Goal: Transaction & Acquisition: Purchase product/service

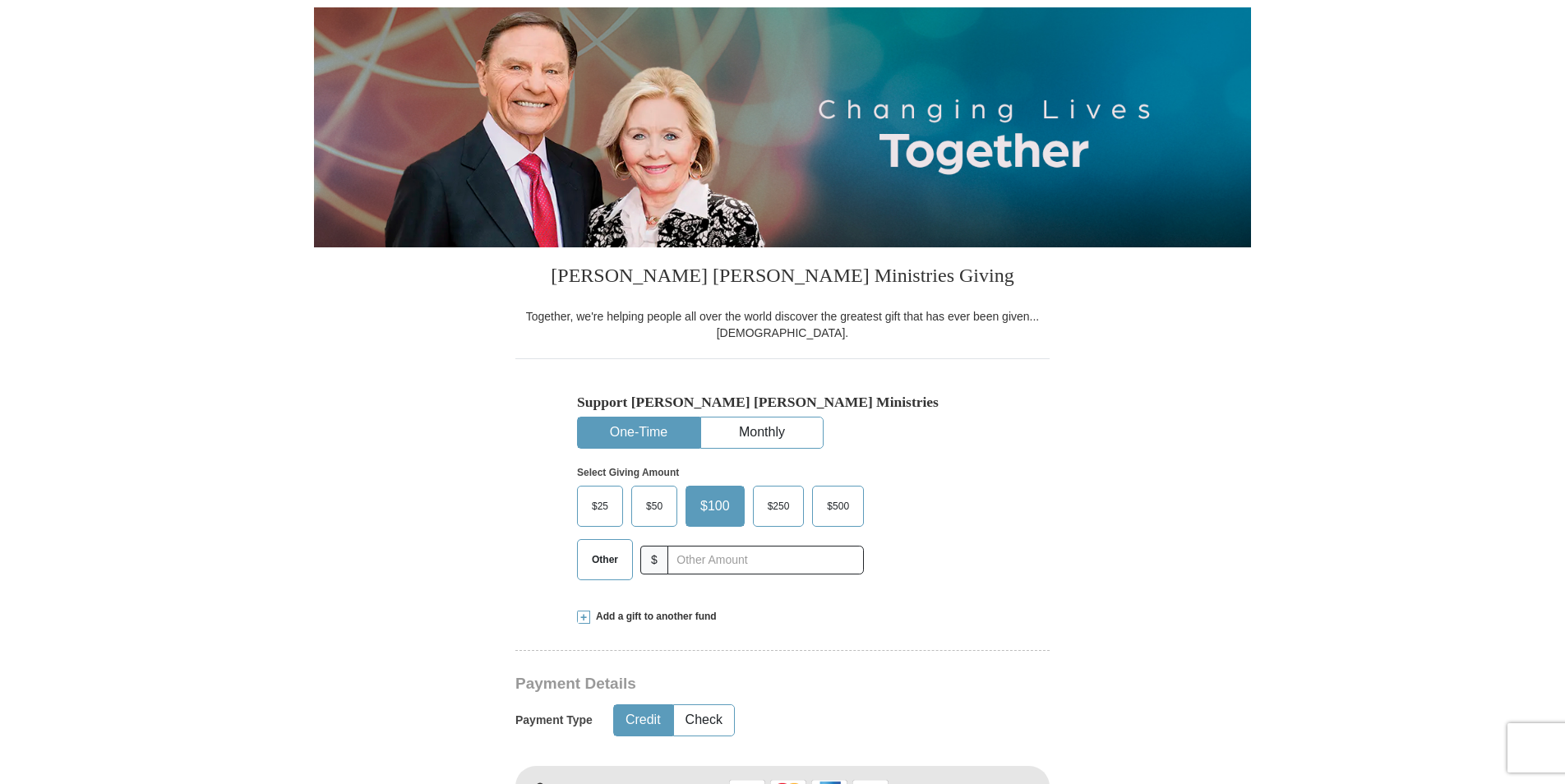
scroll to position [247, 0]
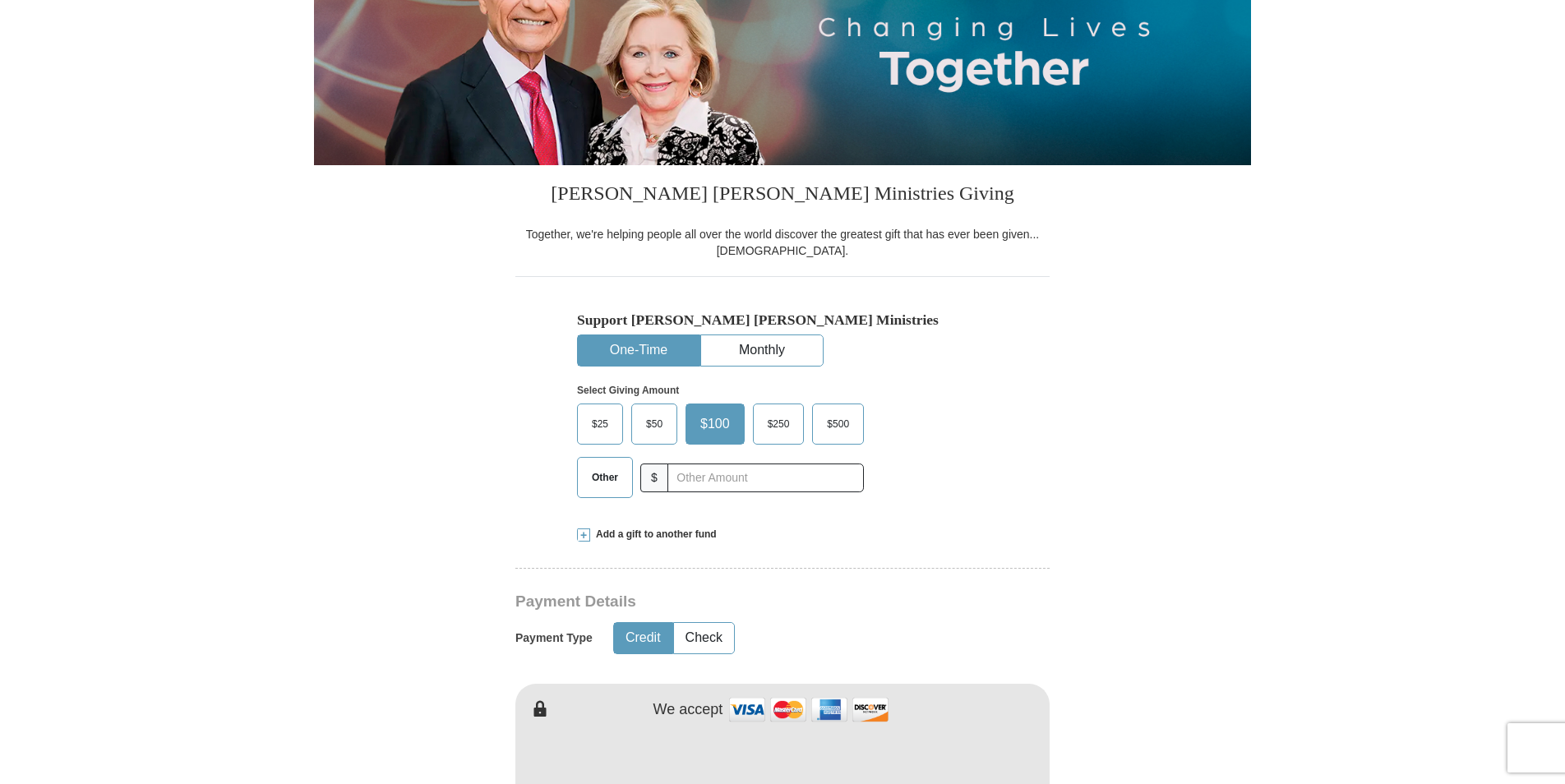
click at [591, 419] on span "$25" at bounding box center [600, 424] width 33 height 24
click at [0, 0] on input "$25" at bounding box center [0, 0] width 0 height 0
click at [591, 419] on span "$25" at bounding box center [603, 424] width 39 height 24
click at [0, 0] on input "$25" at bounding box center [0, 0] width 0 height 0
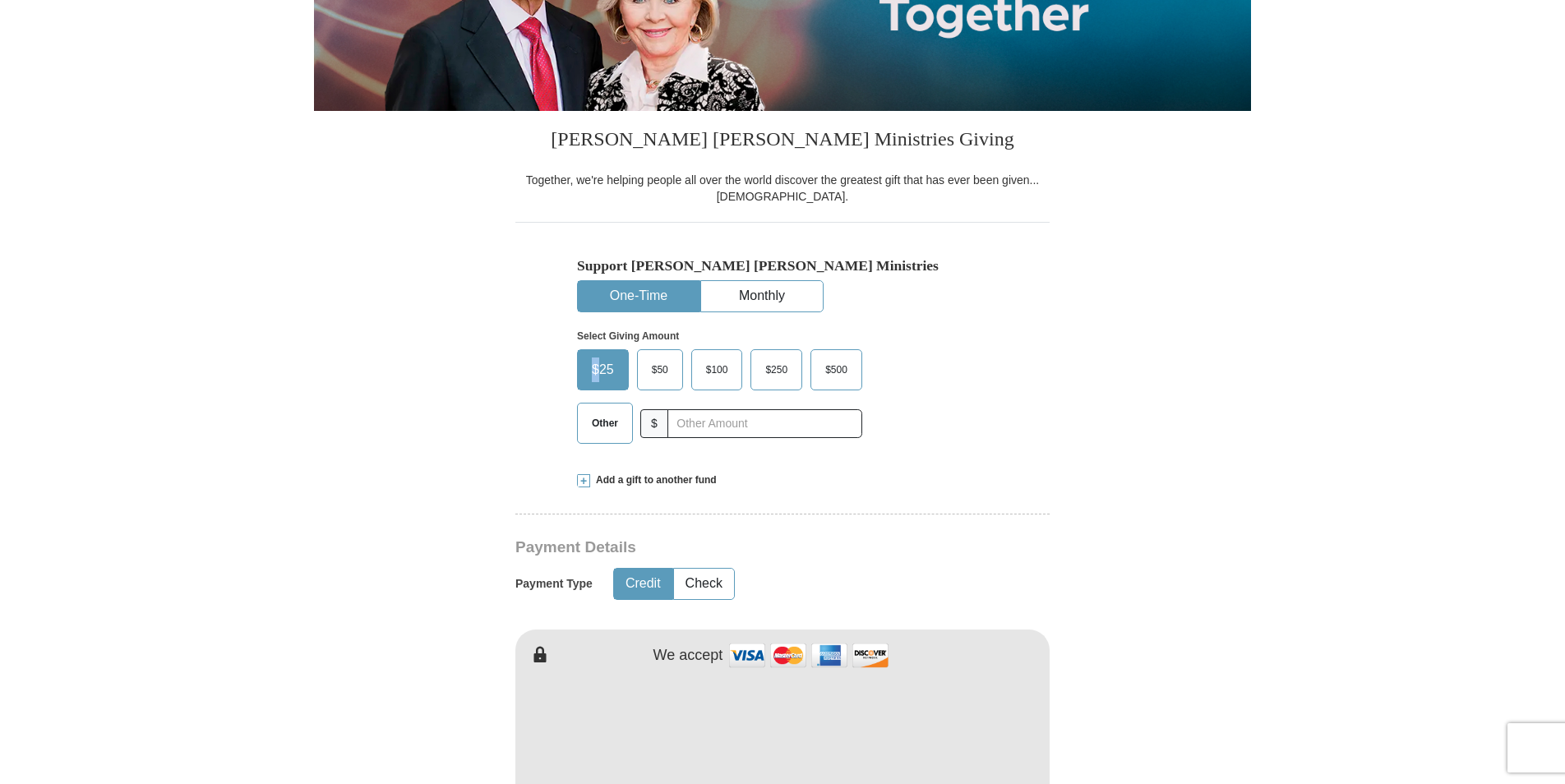
scroll to position [328, 0]
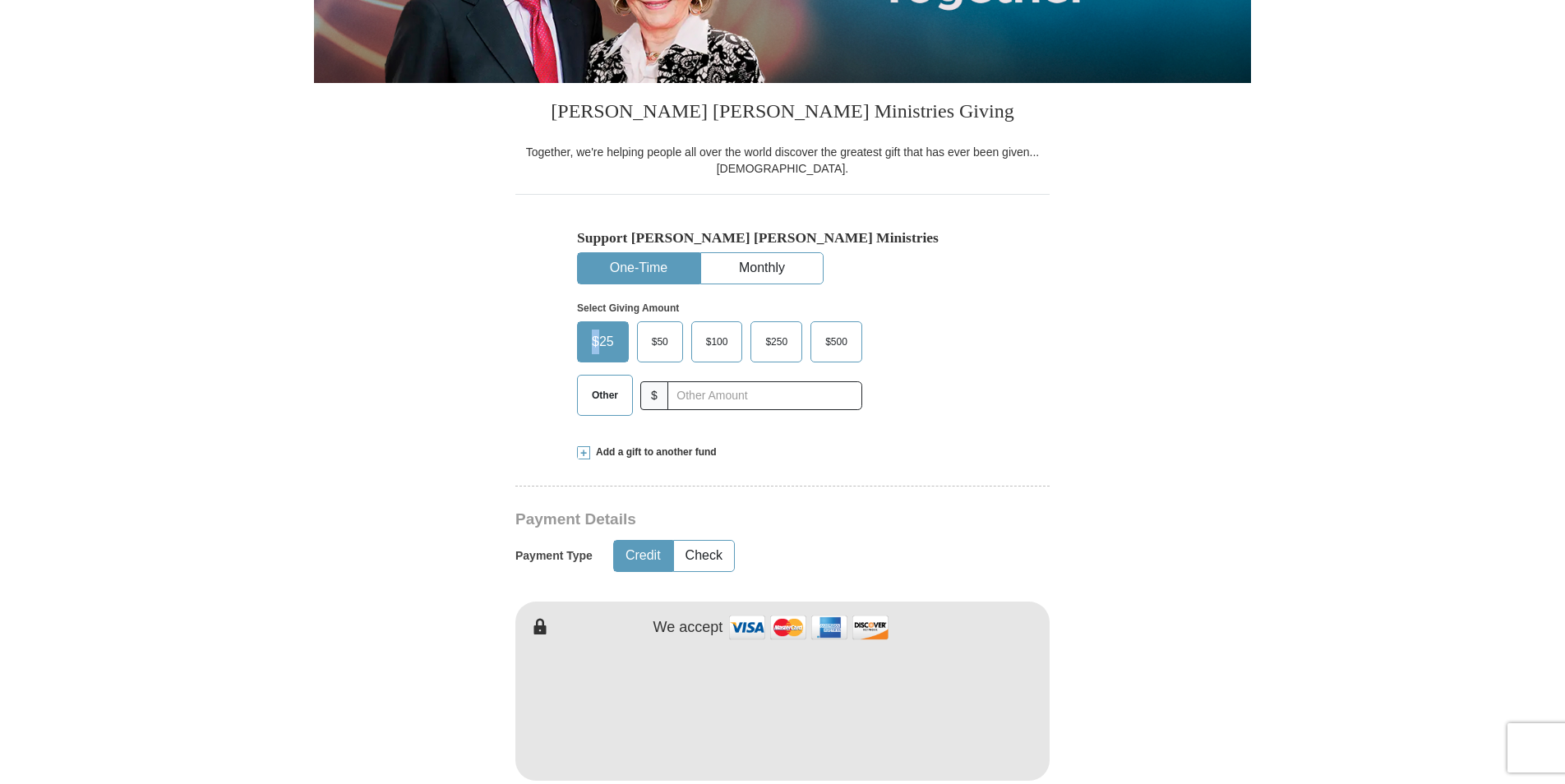
click at [649, 549] on button "Credit" at bounding box center [643, 556] width 58 height 30
type button "Credit"
click at [756, 415] on div "Other $" at bounding box center [719, 395] width 286 height 41
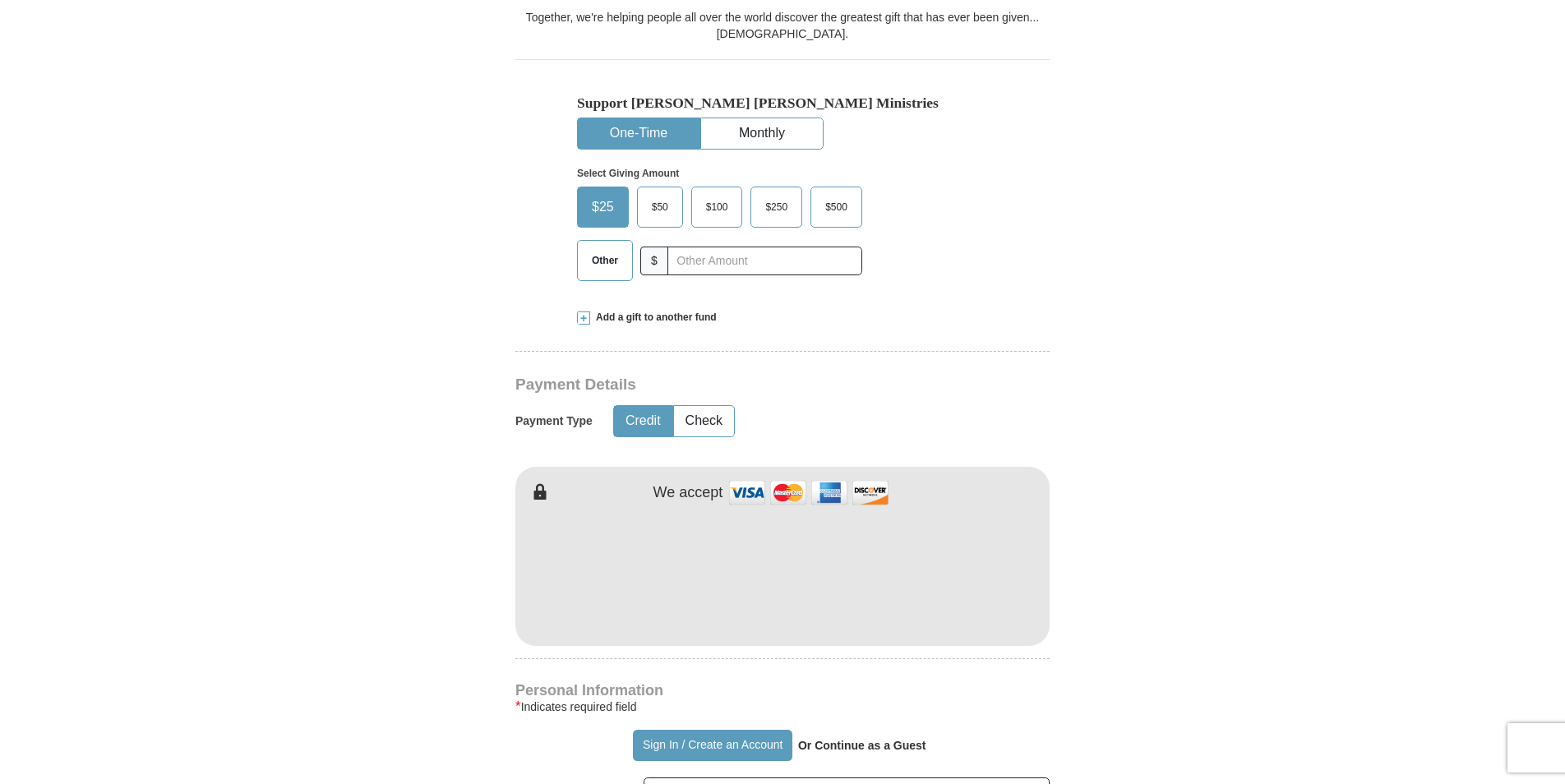
scroll to position [493, 0]
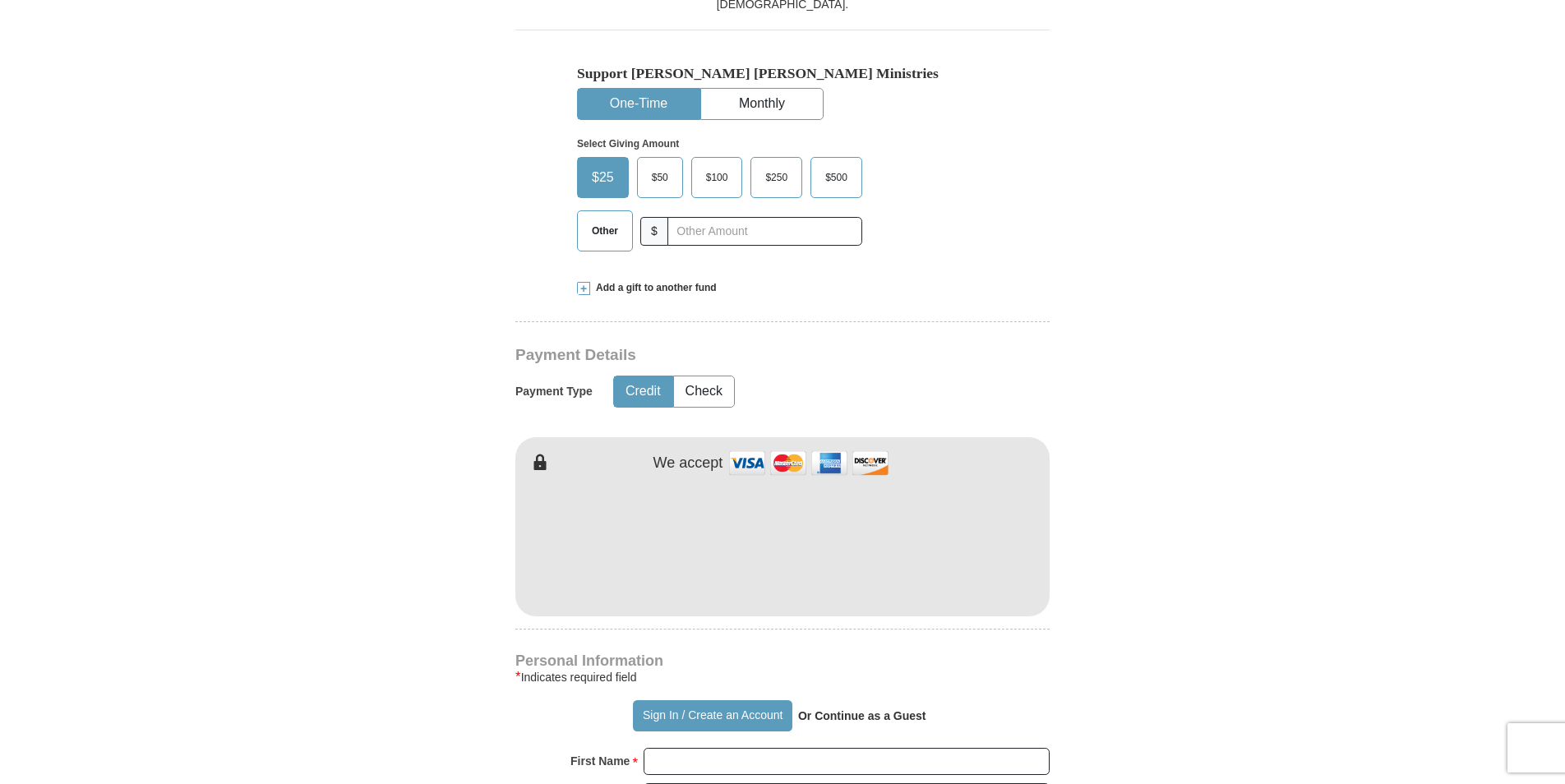
click at [844, 720] on strong "Or Continue as a Guest" at bounding box center [862, 716] width 128 height 13
drag, startPoint x: 844, startPoint y: 720, endPoint x: 884, endPoint y: 720, distance: 40.0
click at [884, 720] on strong "Or Continue as a Guest" at bounding box center [862, 716] width 128 height 13
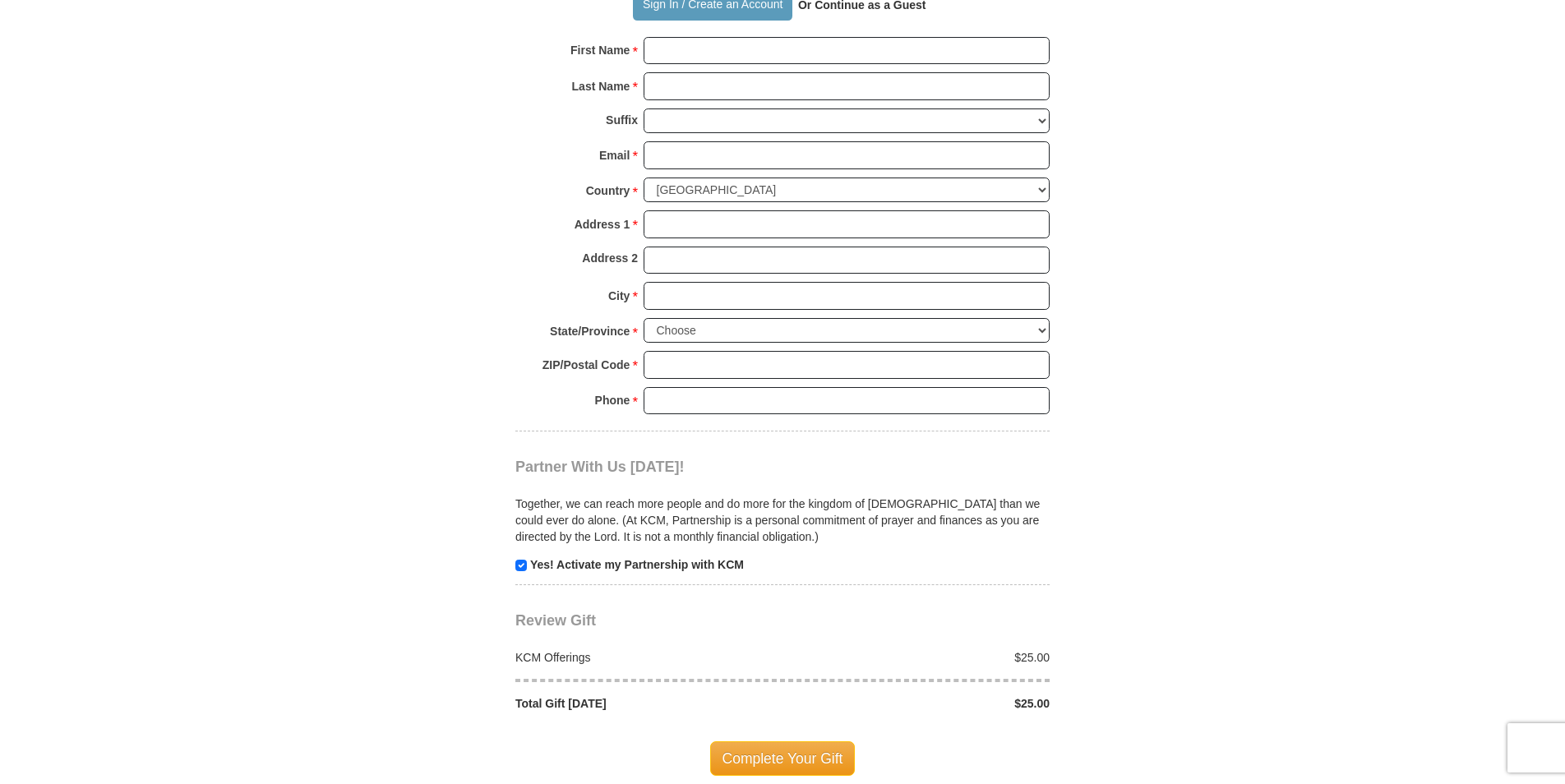
scroll to position [1233, 0]
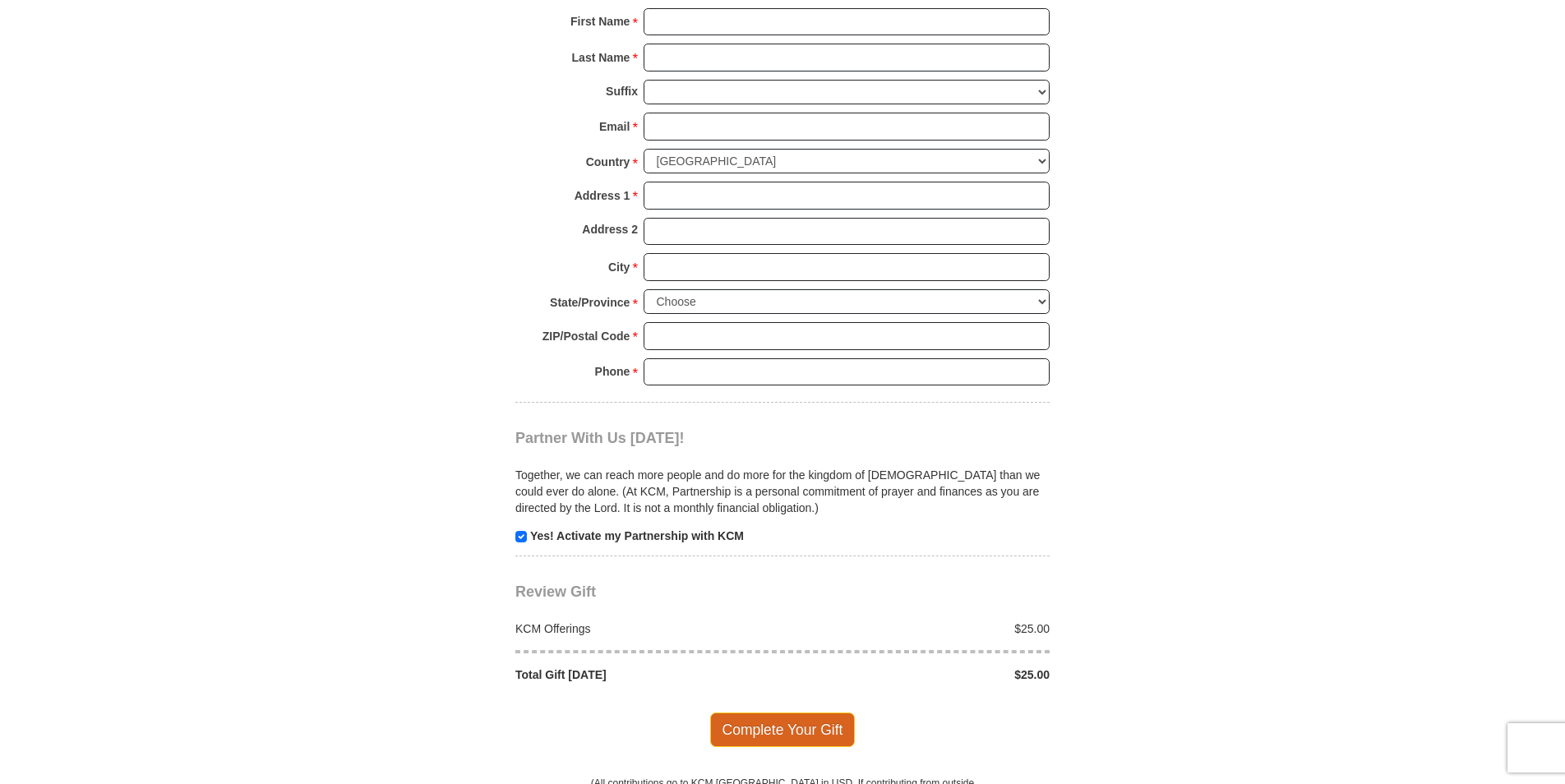
click at [809, 717] on span "Complete Your Gift" at bounding box center [782, 729] width 146 height 35
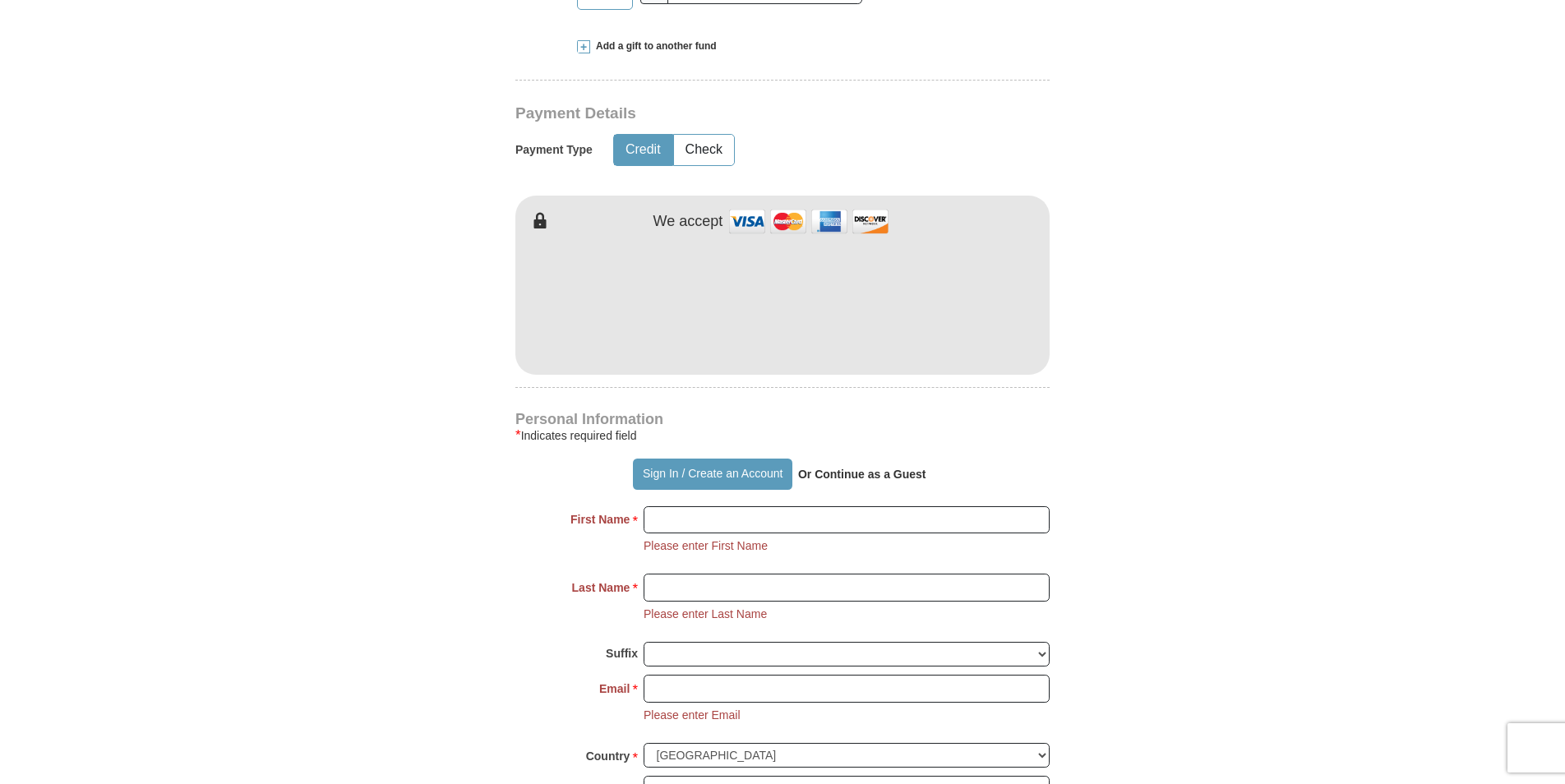
scroll to position [653, 0]
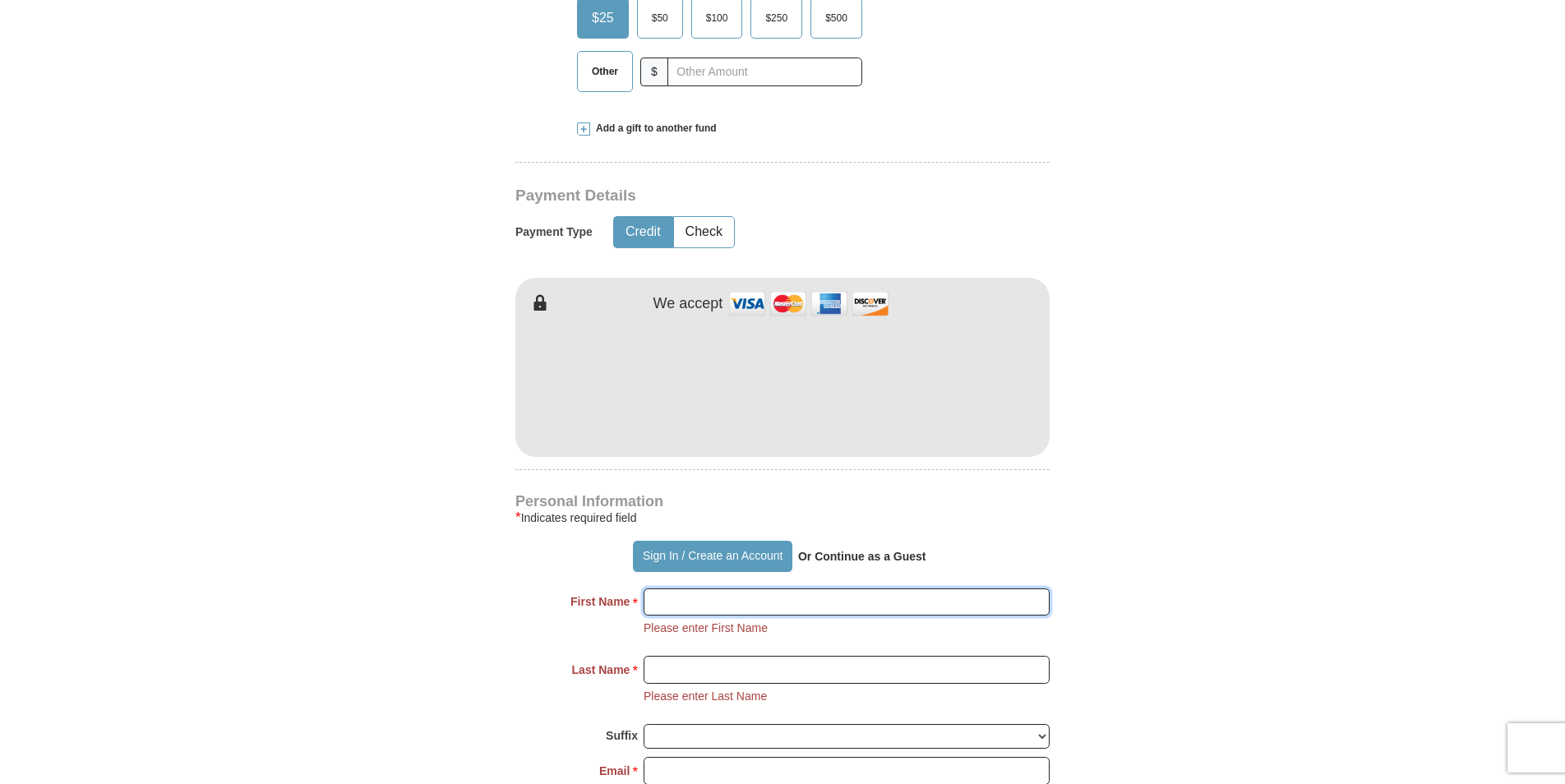
click at [664, 608] on input "First Name *" at bounding box center [847, 602] width 406 height 28
type input "[PERSON_NAME]"
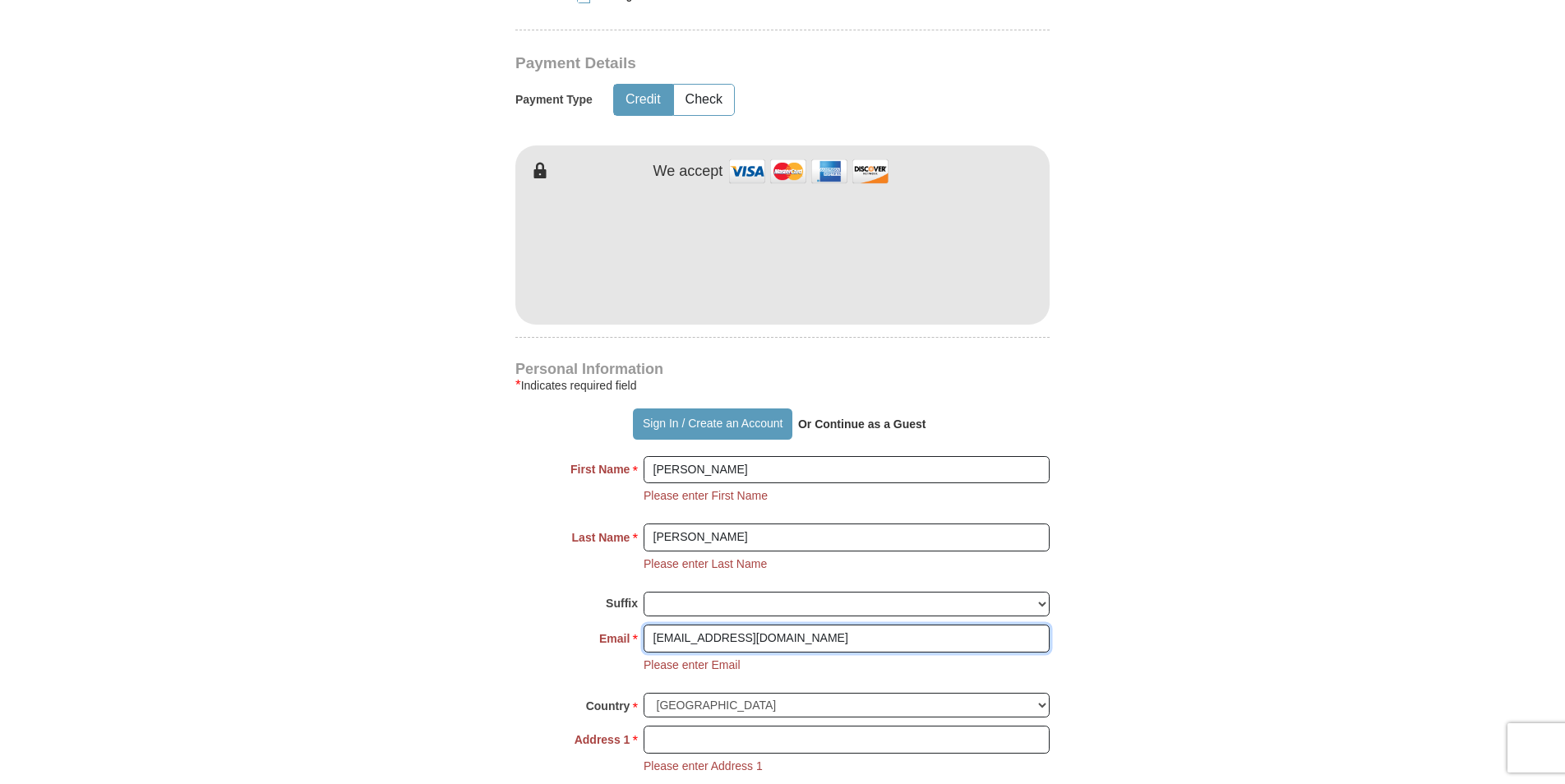
scroll to position [819, 0]
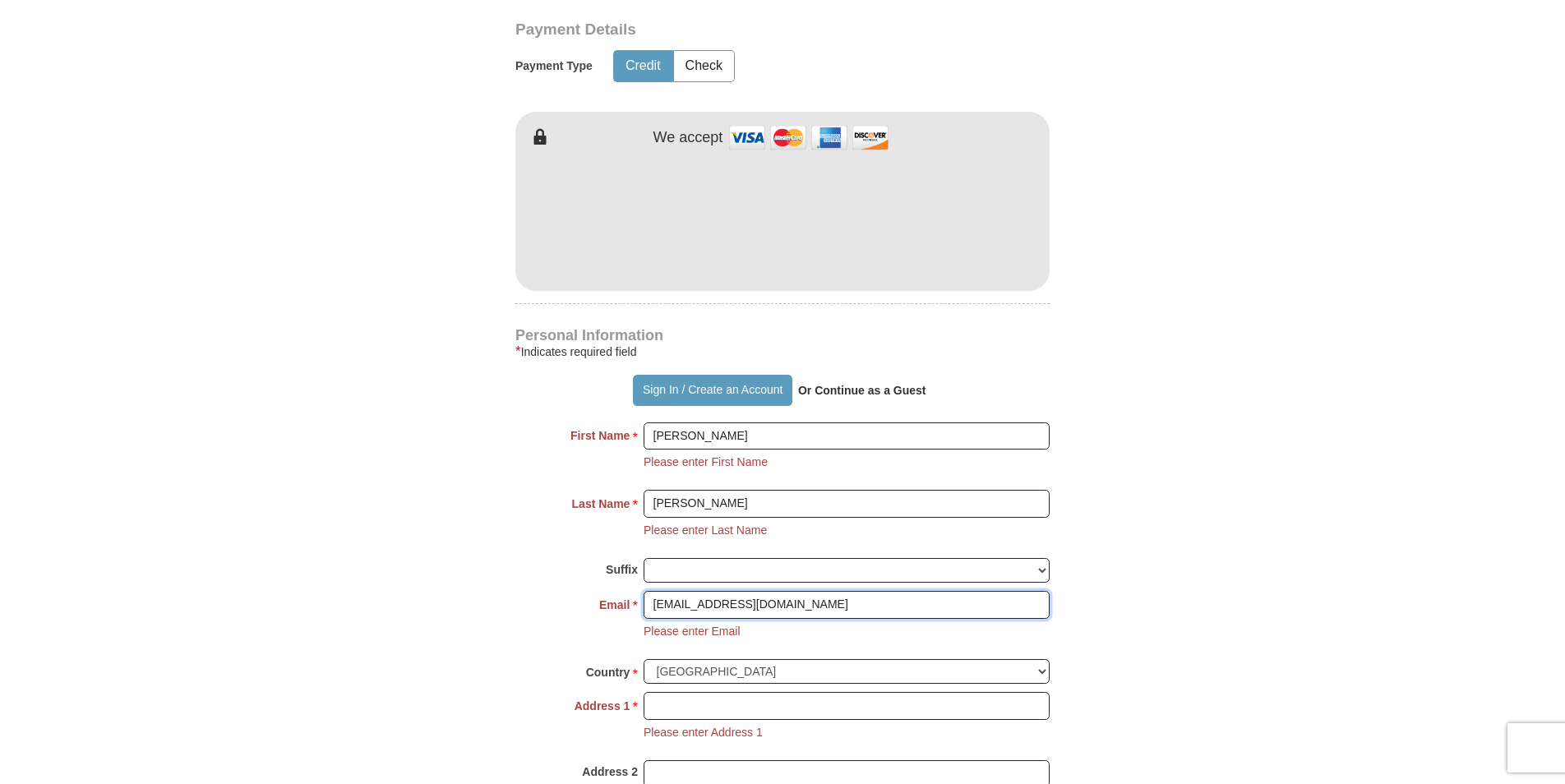
type input "[EMAIL_ADDRESS][DOMAIN_NAME]"
click at [781, 705] on input "Address 1 *" at bounding box center [847, 706] width 406 height 28
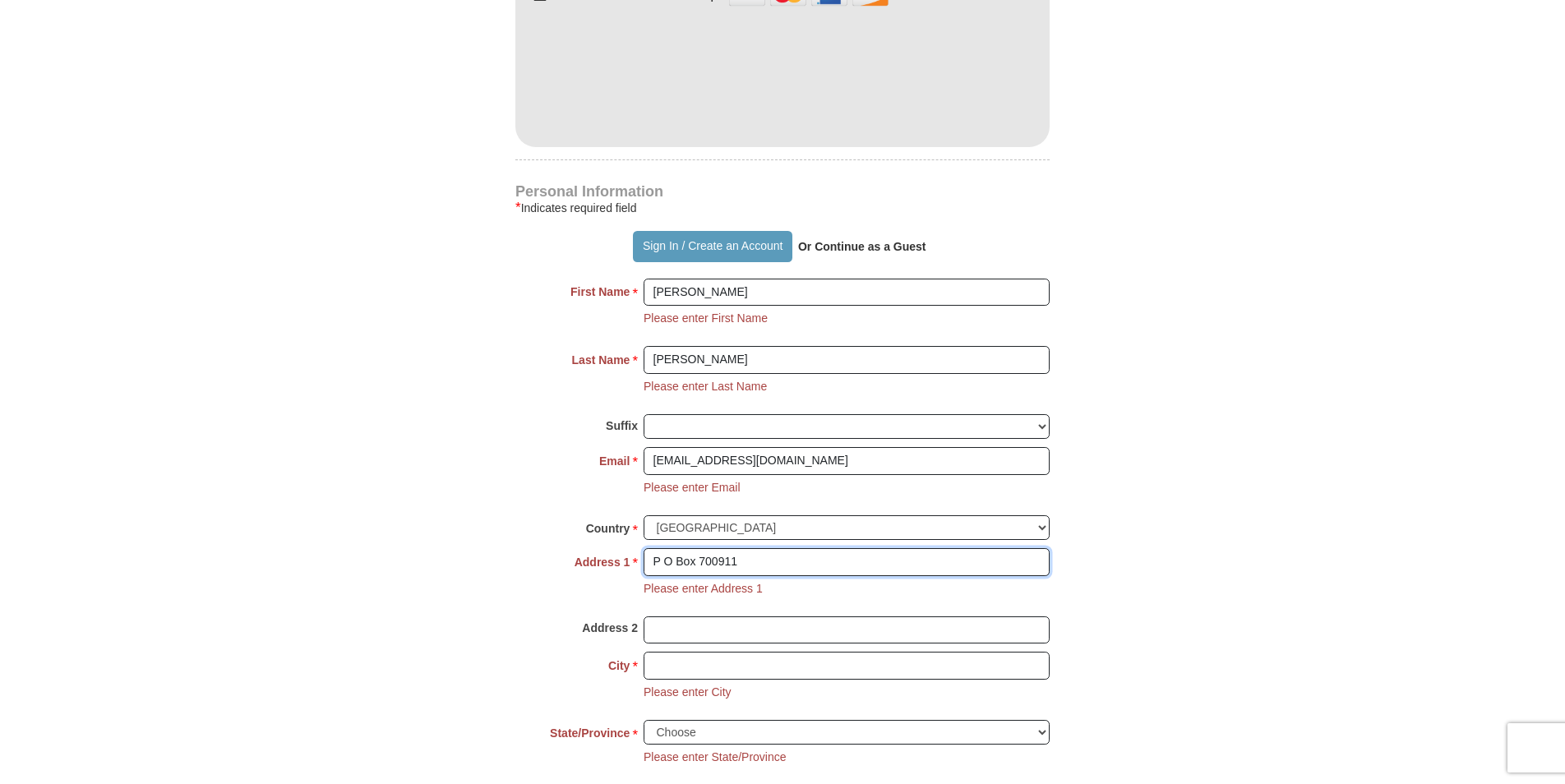
scroll to position [983, 0]
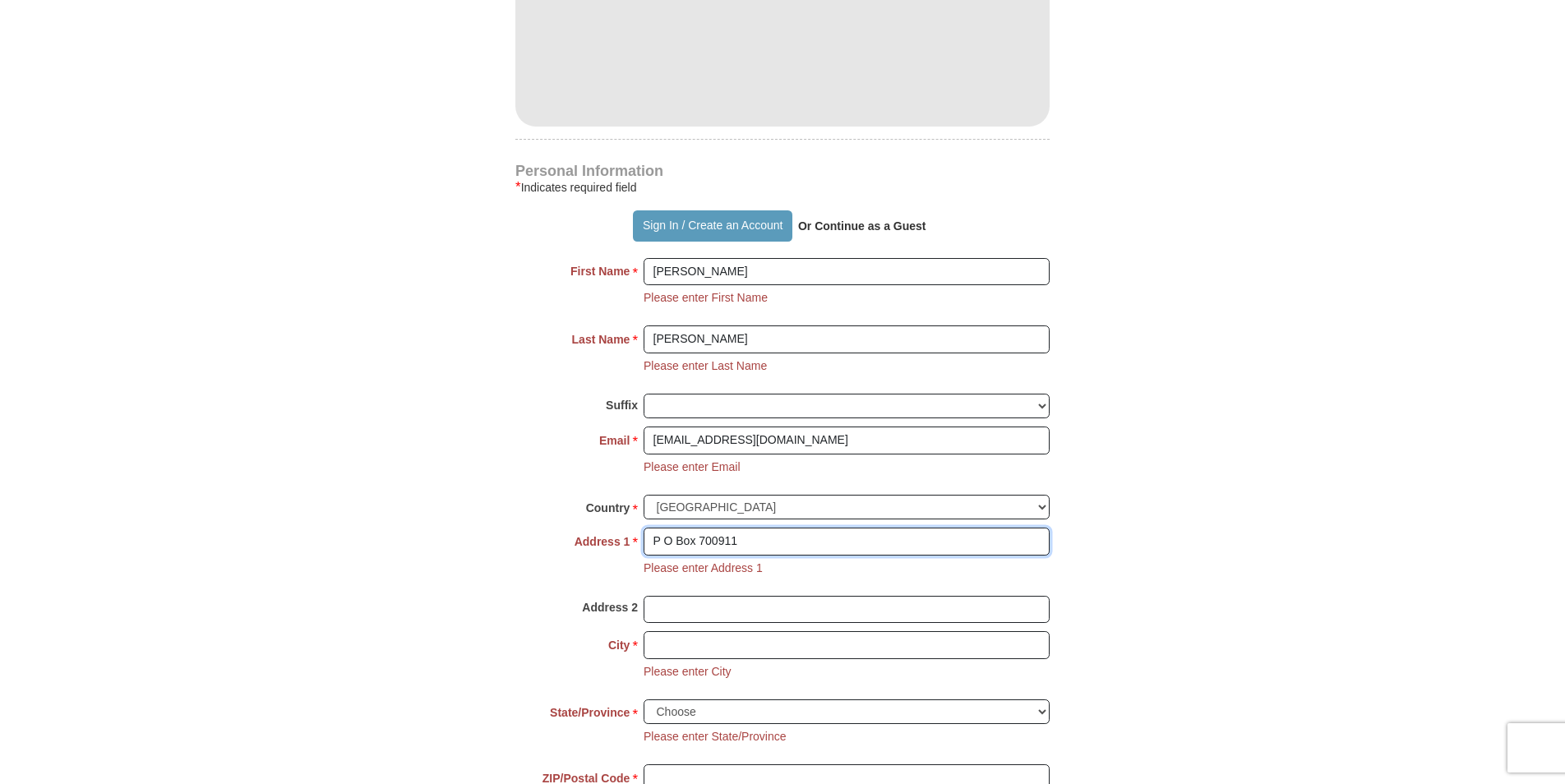
type input "P O Box 700911"
click at [700, 648] on input "City *" at bounding box center [847, 644] width 406 height 28
type input "San Antonio"
click at [691, 706] on select "Choose [US_STATE] [US_STATE] [US_STATE] [US_STATE] [US_STATE] Armed Forces Amer…" at bounding box center [847, 712] width 406 height 25
select select "[GEOGRAPHIC_DATA]"
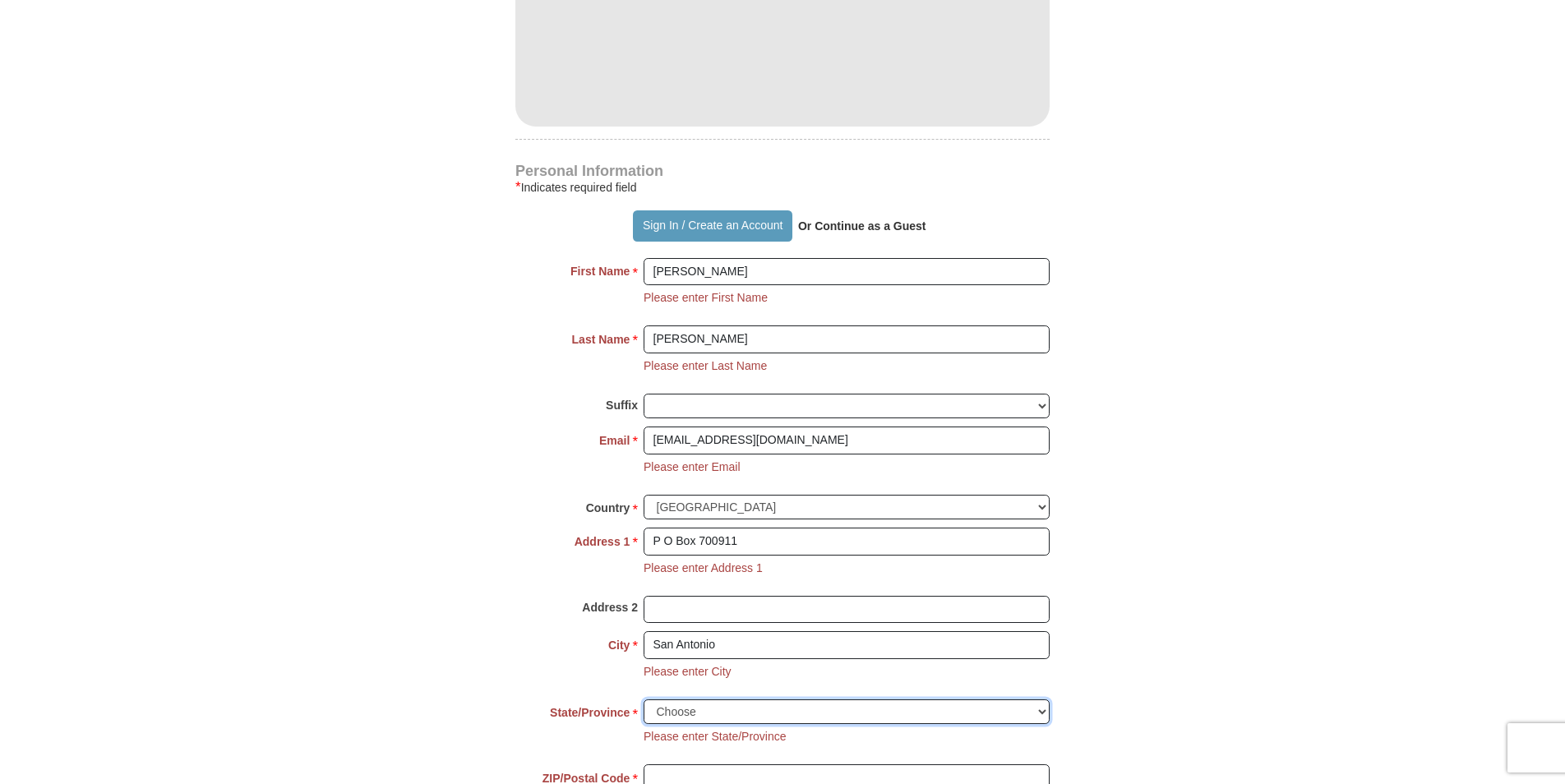
click at [644, 699] on select "Choose [US_STATE] [US_STATE] [US_STATE] [US_STATE] [US_STATE] Armed Forces Amer…" at bounding box center [847, 712] width 406 height 25
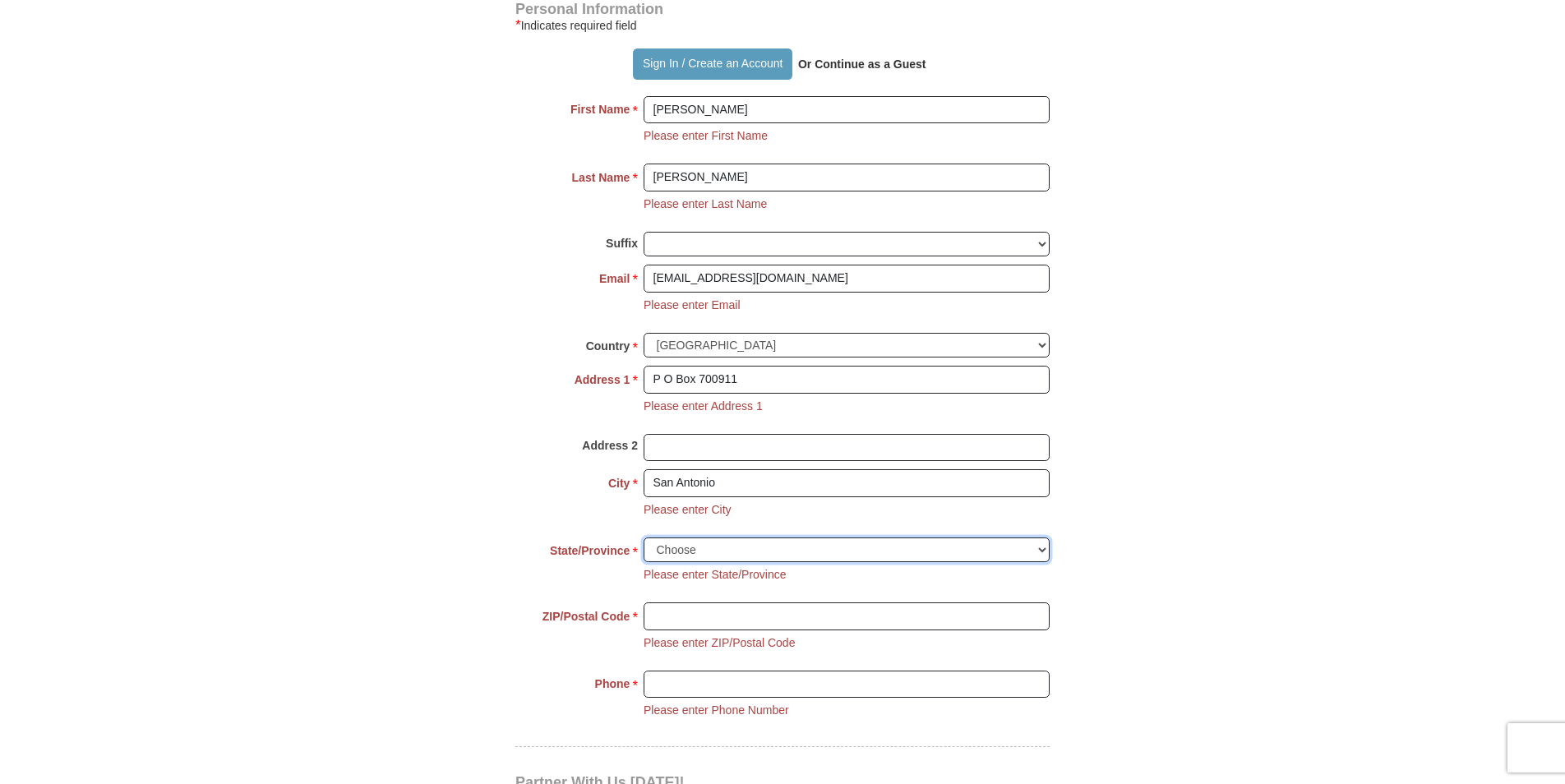
scroll to position [1147, 0]
click at [688, 619] on input "ZIP/Postal Code *" at bounding box center [847, 613] width 406 height 28
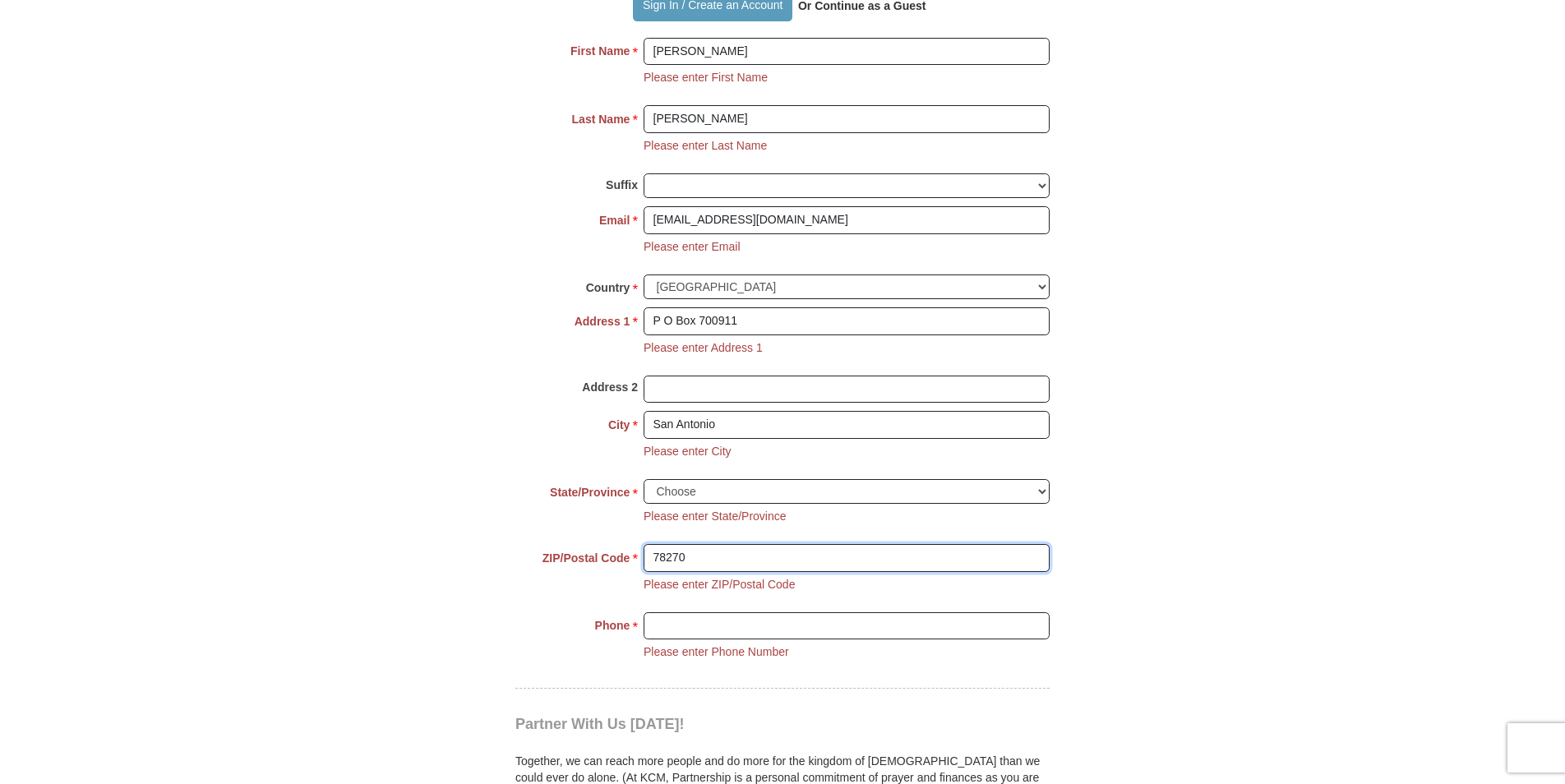
scroll to position [1229, 0]
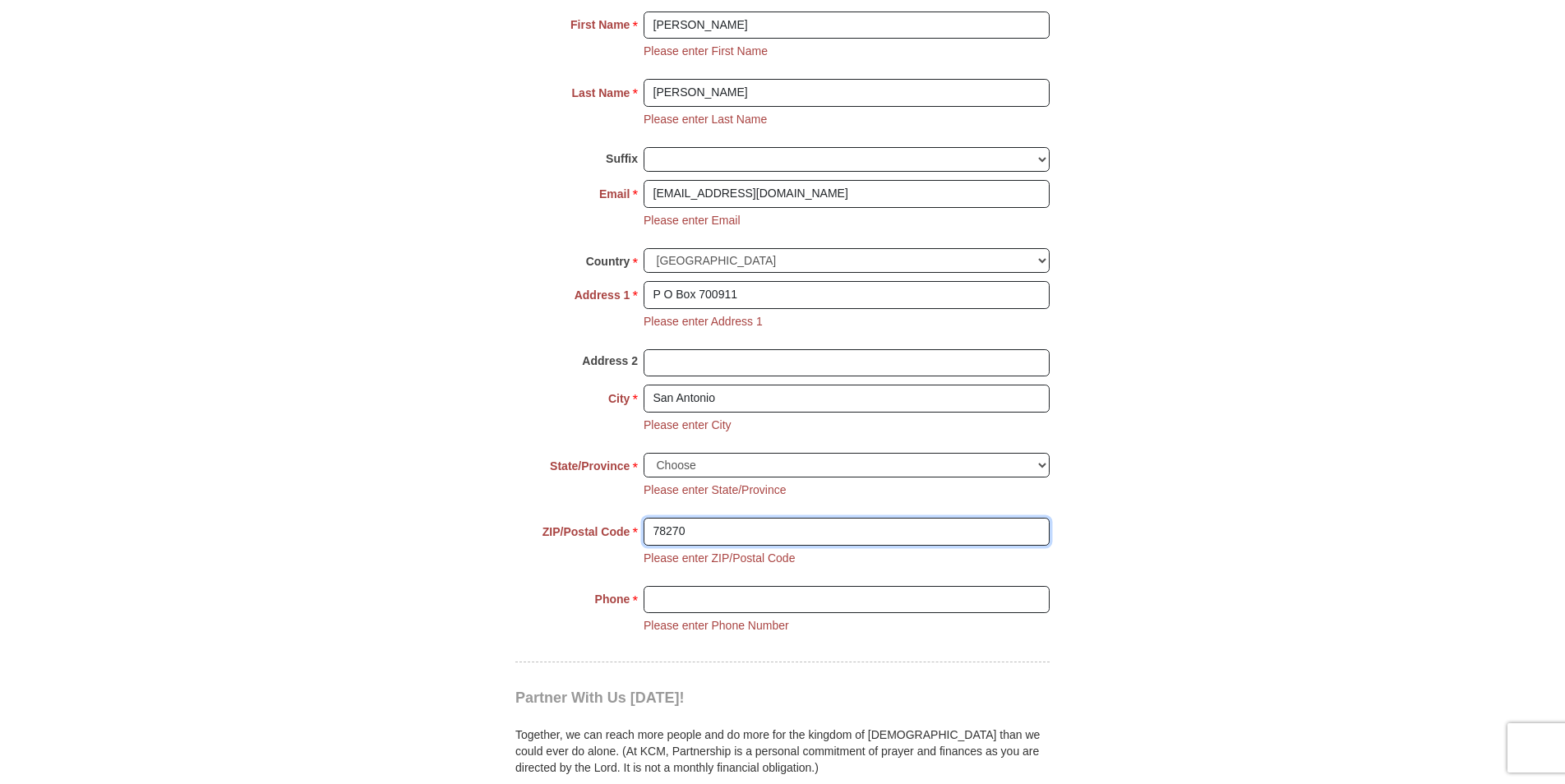
type input "78270"
click at [693, 600] on input "Phone * *" at bounding box center [847, 600] width 406 height 28
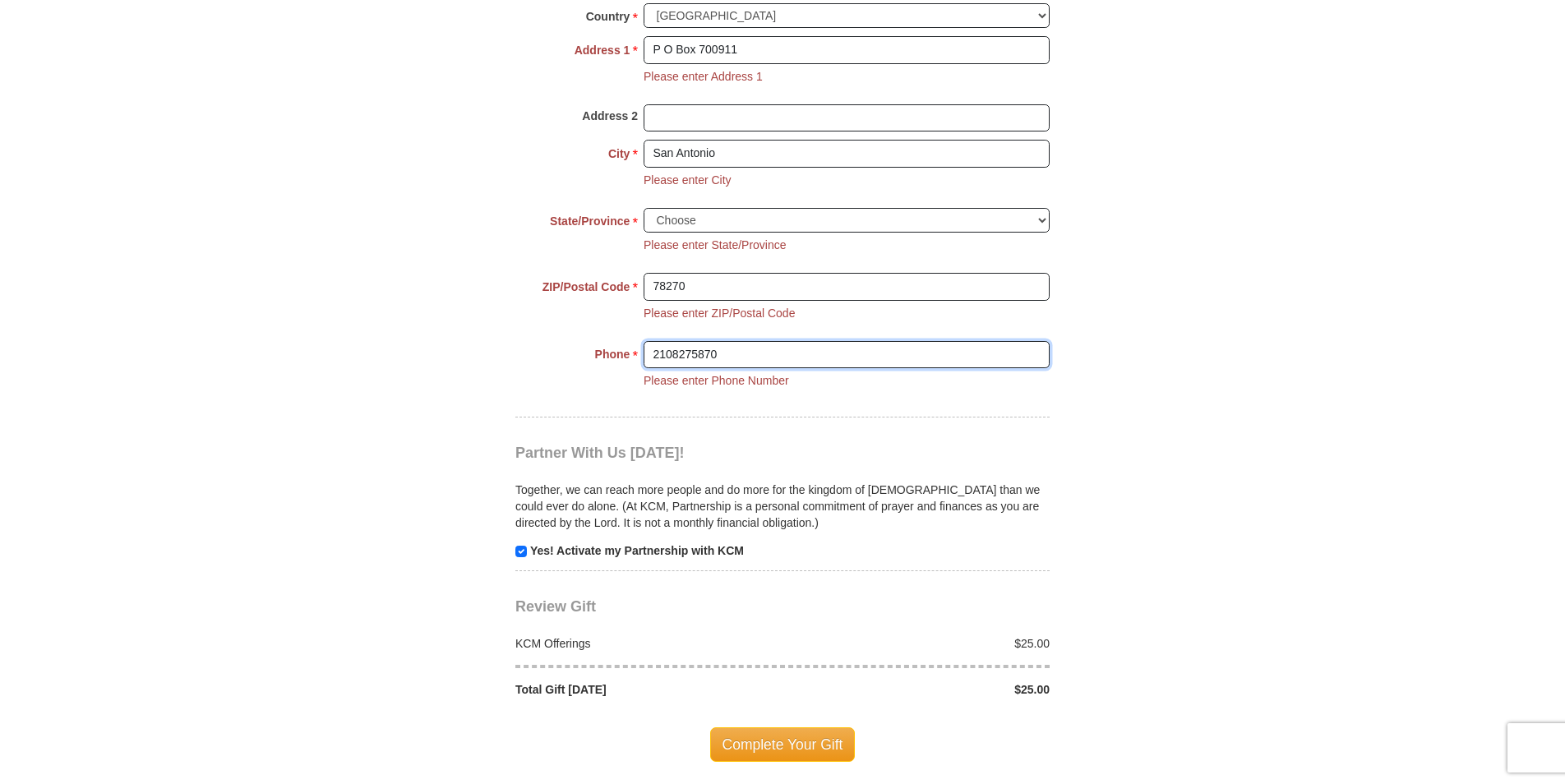
scroll to position [1475, 0]
type input "2108275870"
click at [785, 739] on span "Complete Your Gift" at bounding box center [782, 743] width 146 height 35
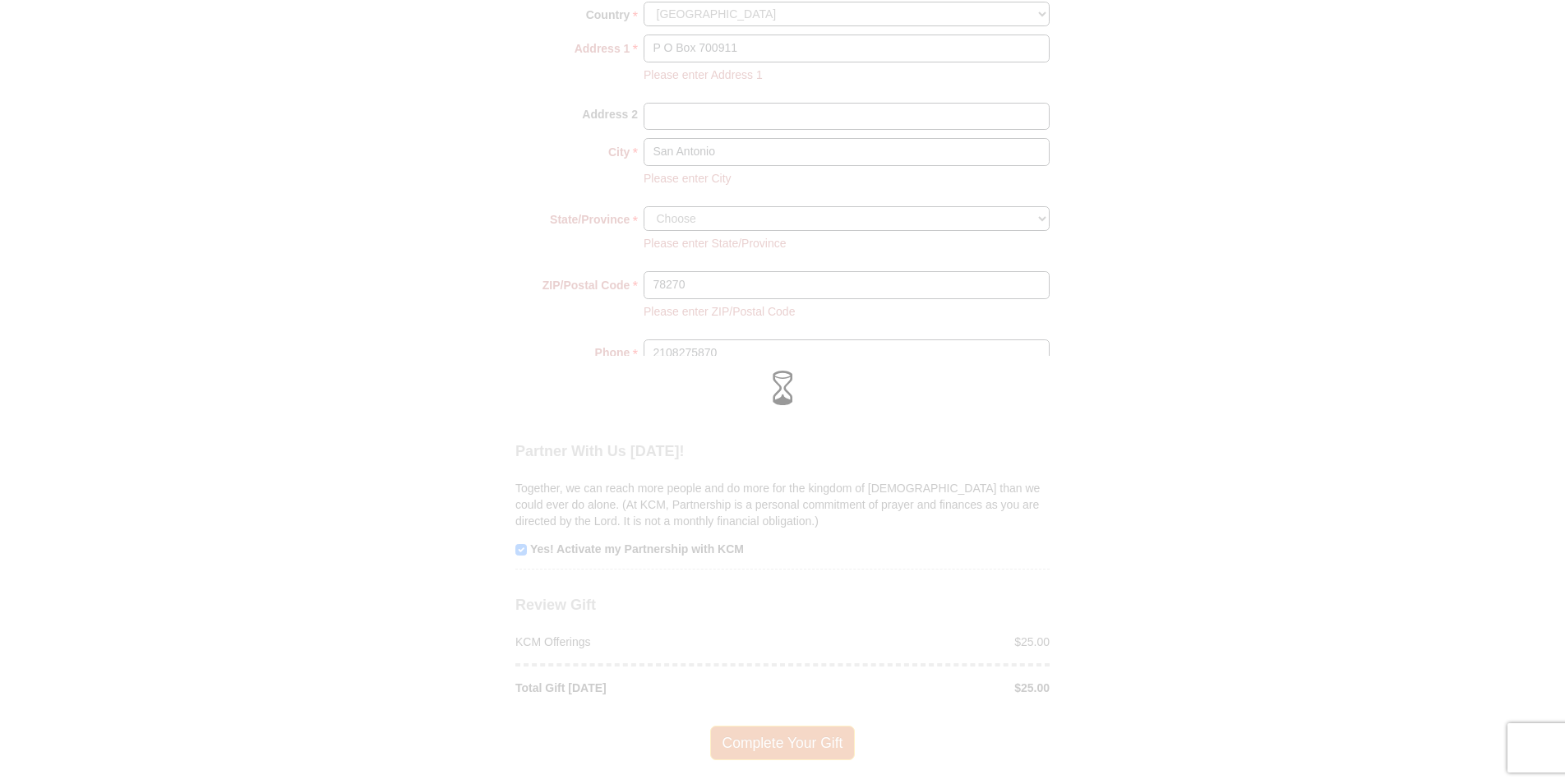
click at [785, 739] on div at bounding box center [782, 392] width 1565 height 784
